Goal: Task Accomplishment & Management: Use online tool/utility

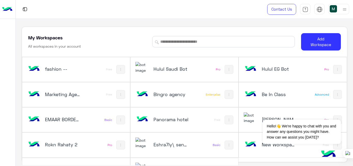
click at [163, 70] on h5 "Hulul Saudi Bot" at bounding box center [171, 69] width 35 height 6
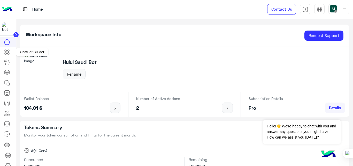
click at [7, 51] on icon at bounding box center [7, 52] width 2 height 3
